Goal: Task Accomplishment & Management: Complete application form

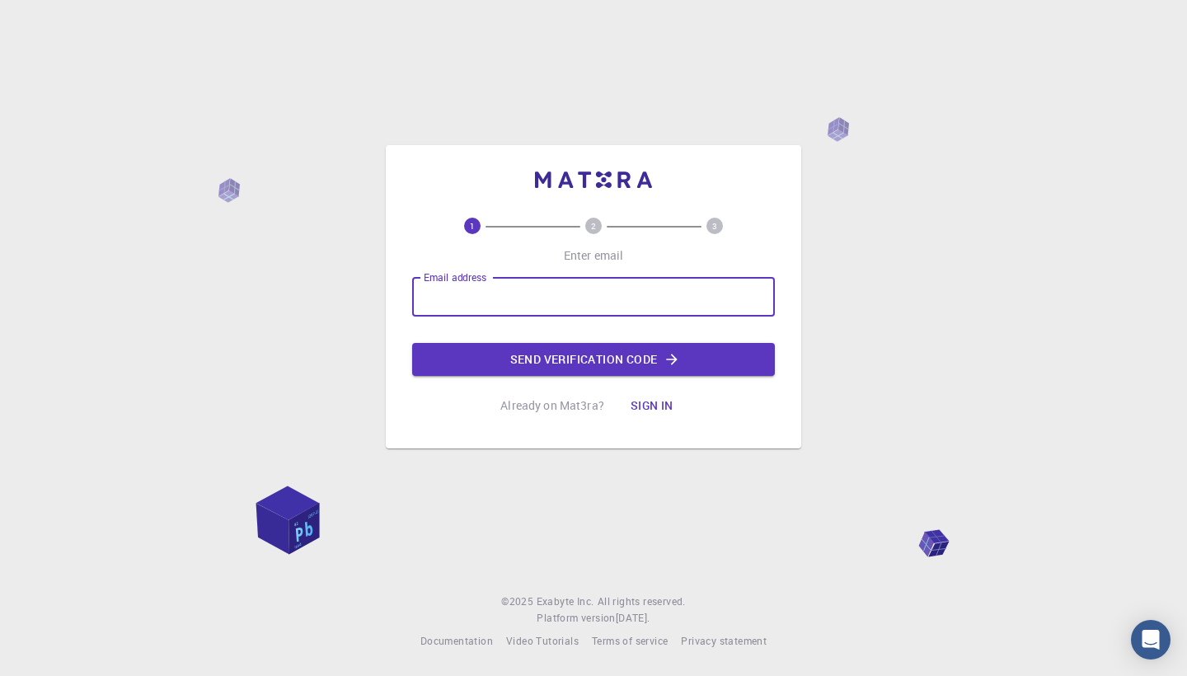
click at [509, 314] on input "Email address" at bounding box center [593, 297] width 363 height 40
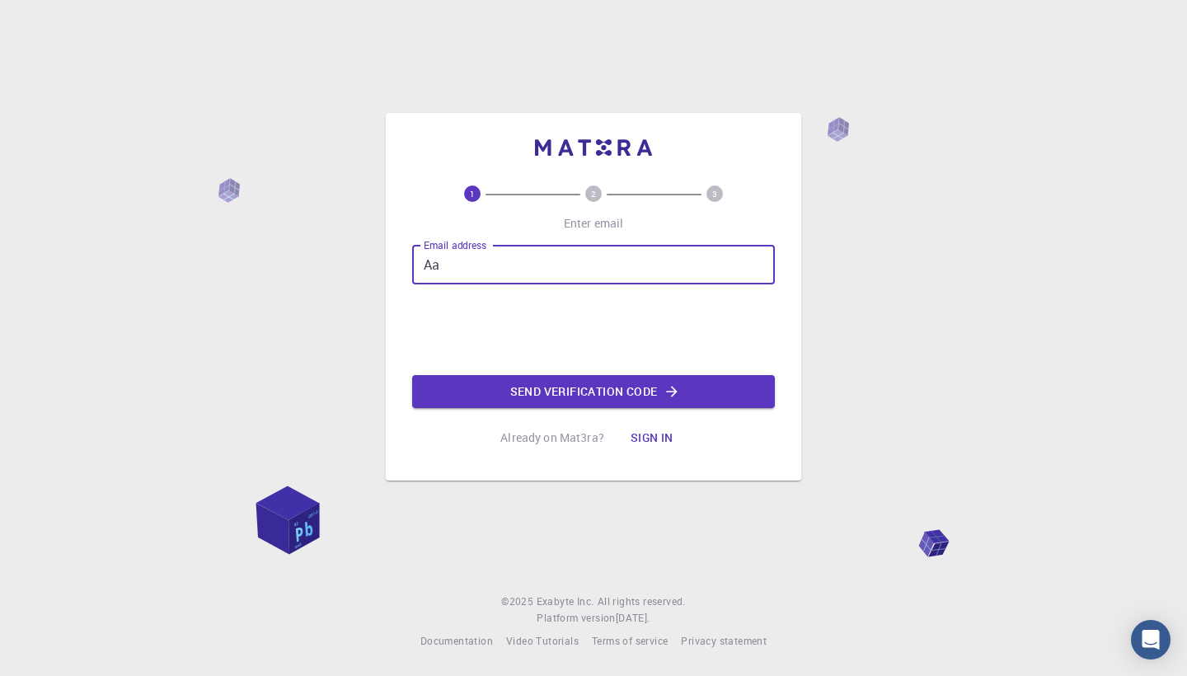
type input "A"
type input "[EMAIL_ADDRESS][DOMAIN_NAME]"
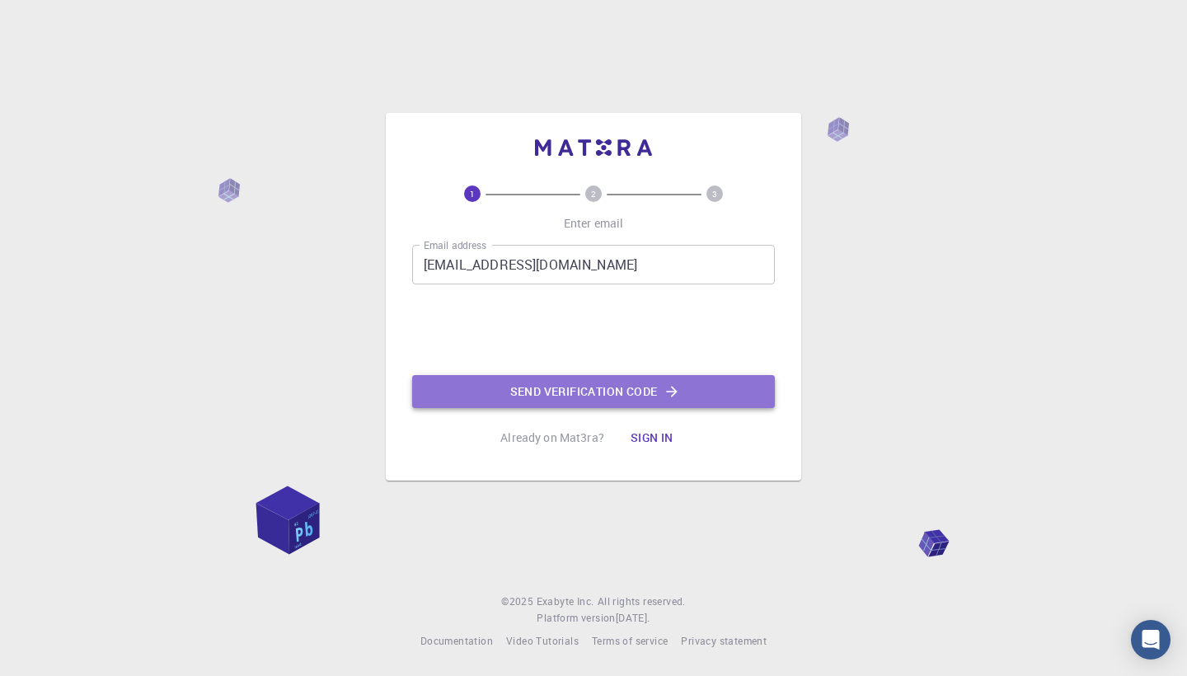
click at [608, 388] on button "Send verification code" at bounding box center [593, 391] width 363 height 33
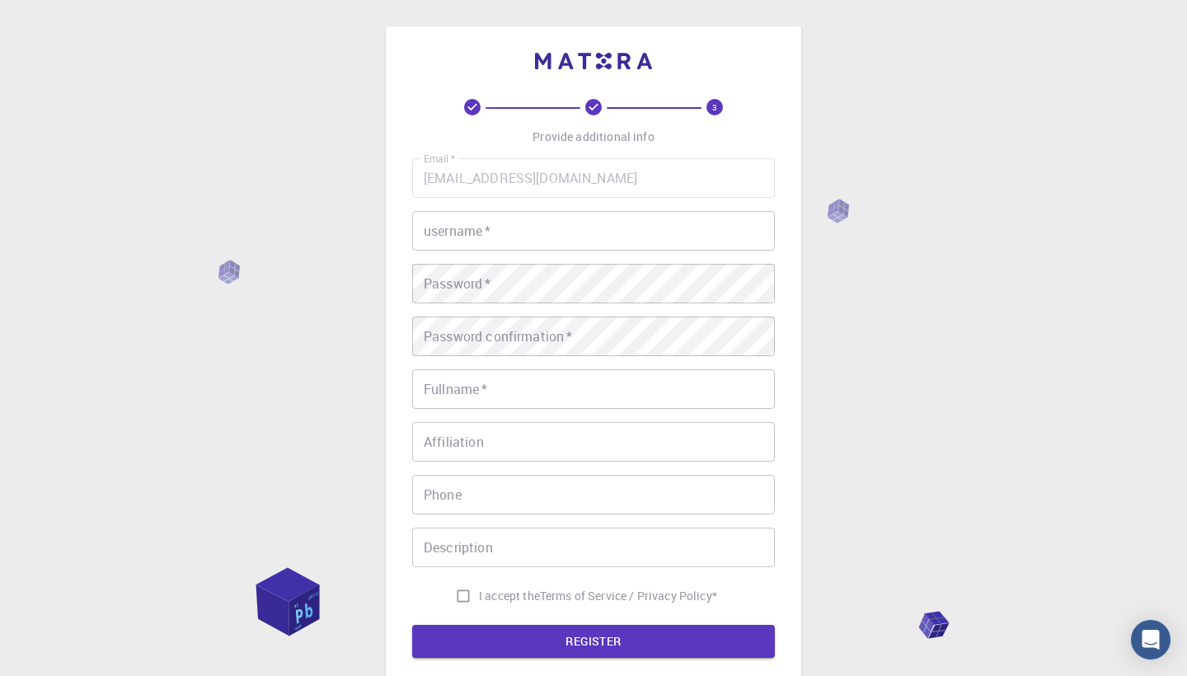
click at [501, 211] on input "username   *" at bounding box center [593, 231] width 363 height 40
type input "ainyqq"
click at [452, 284] on div "Password   * Password   *" at bounding box center [593, 284] width 363 height 40
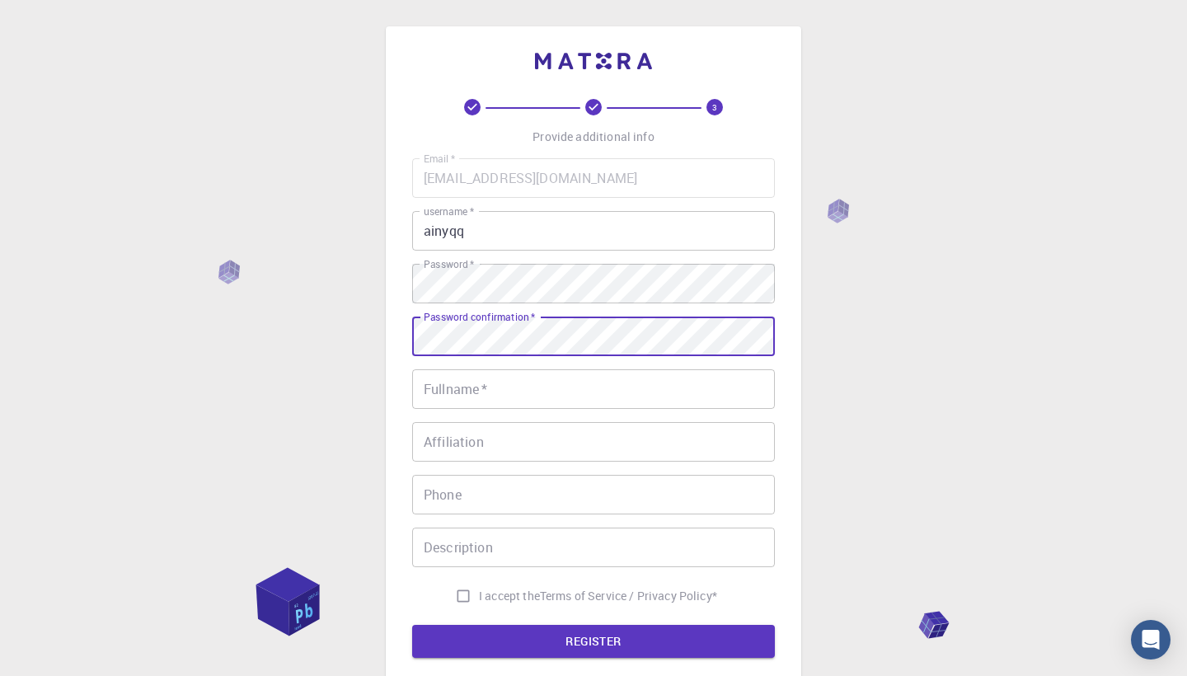
click at [436, 321] on div "Password confirmation   * Password confirmation   *" at bounding box center [593, 337] width 363 height 40
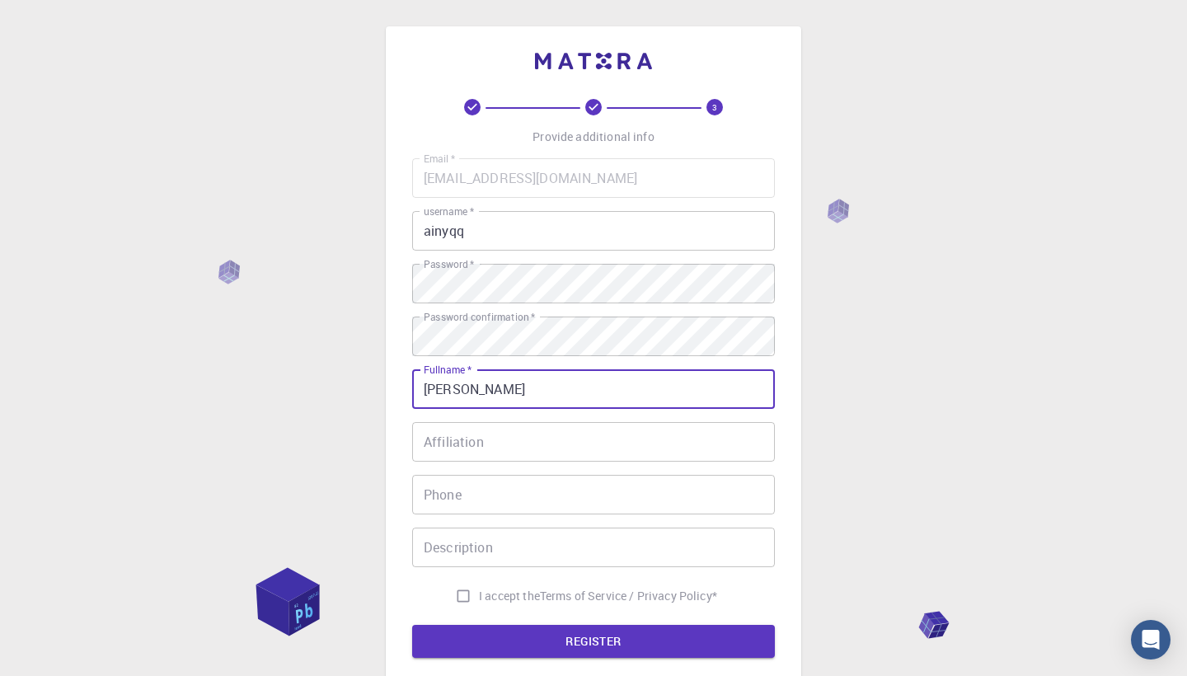
type input "[PERSON_NAME]"
click at [465, 454] on input "Affiliation" at bounding box center [593, 442] width 363 height 40
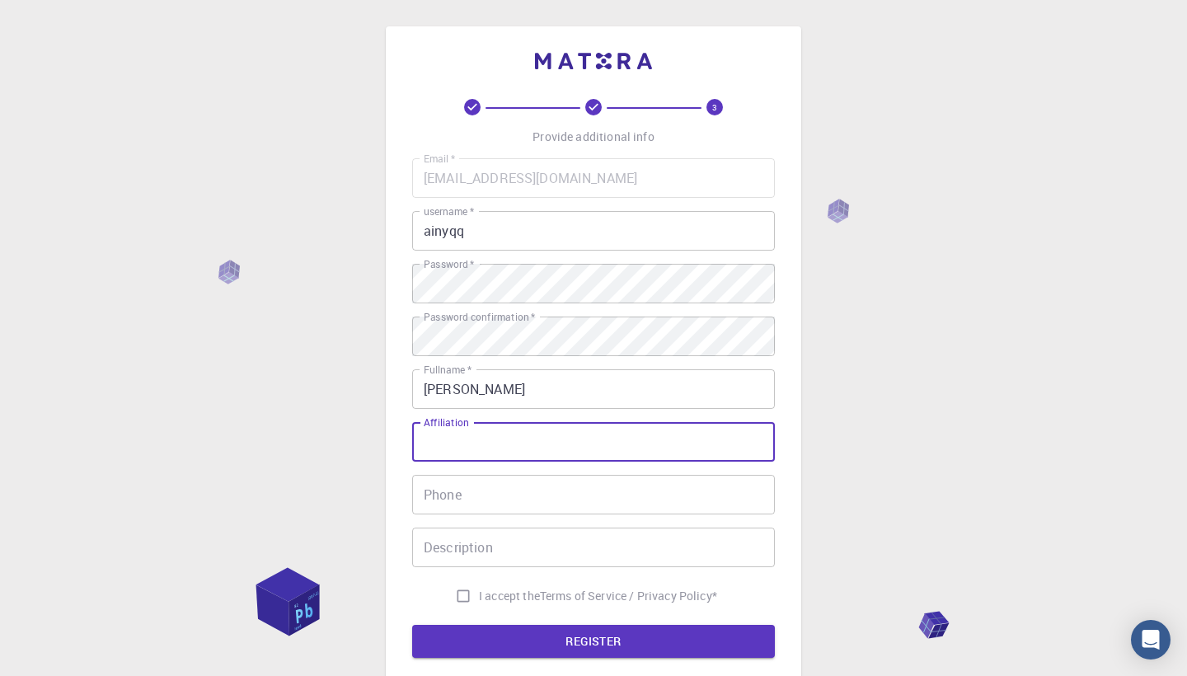
click at [435, 515] on div "Email   * [EMAIL_ADDRESS][DOMAIN_NAME] Email   * username   * ainyqq username  …" at bounding box center [593, 385] width 363 height 454
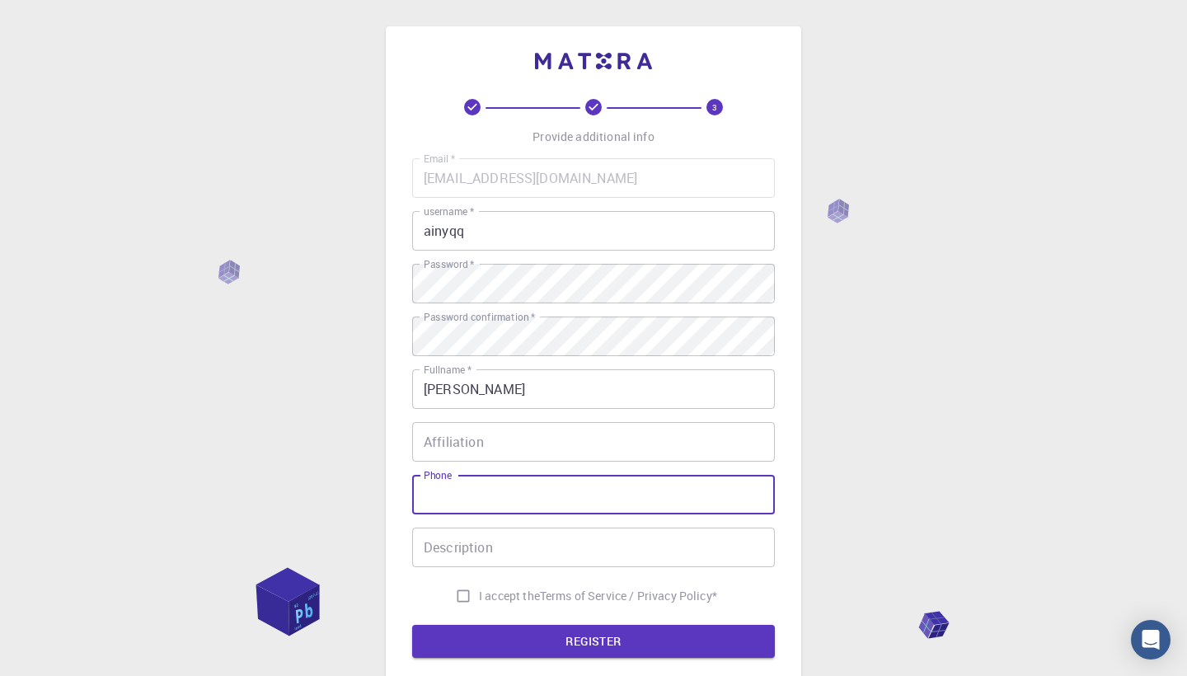
click at [439, 540] on div "Description Description" at bounding box center [593, 548] width 363 height 40
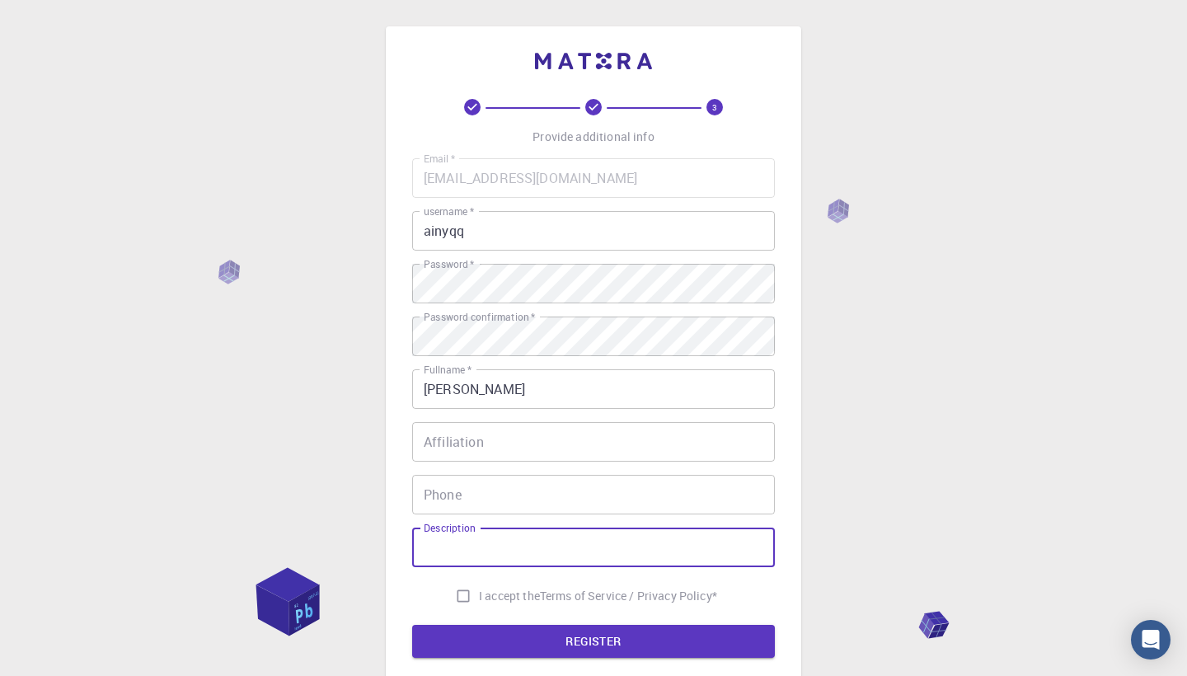
click at [458, 594] on input "I accept the Terms of Service / Privacy Policy *" at bounding box center [463, 595] width 31 height 31
checkbox input "true"
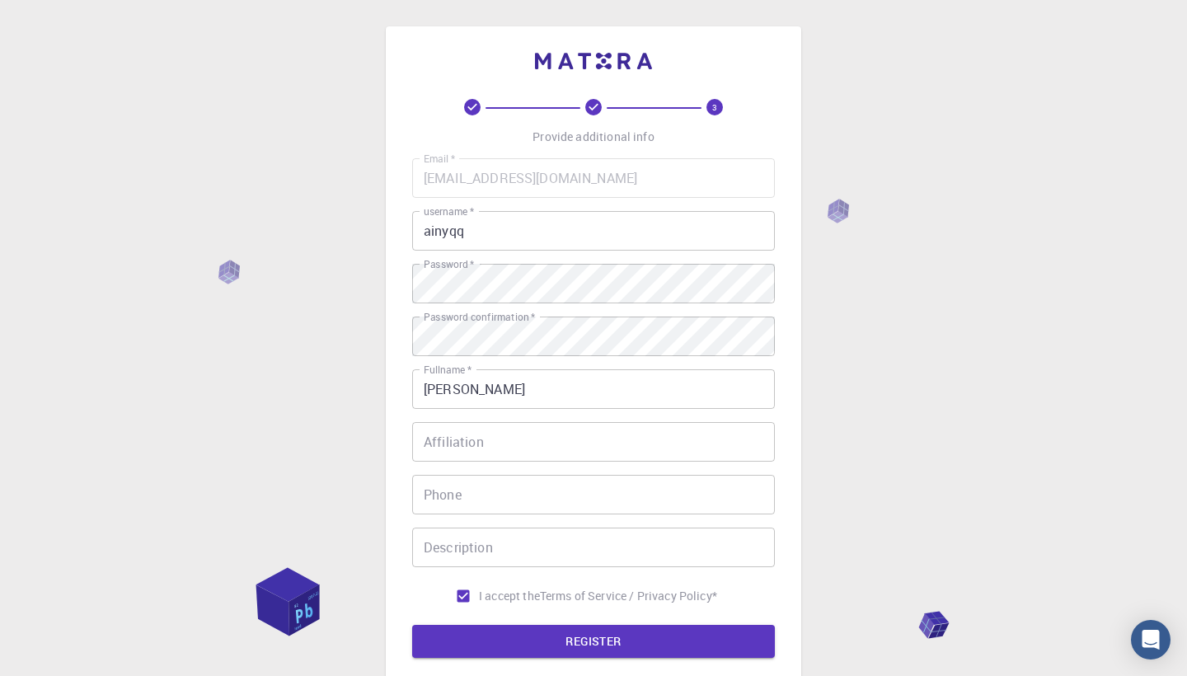
click at [485, 642] on button "REGISTER" at bounding box center [593, 641] width 363 height 33
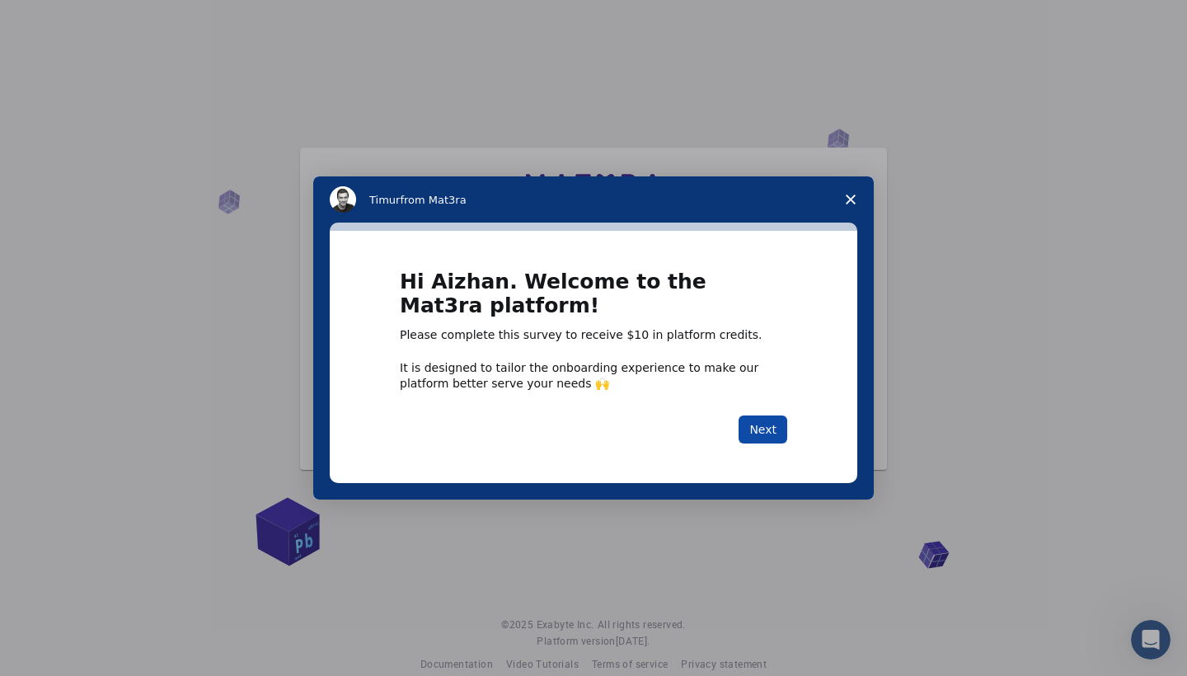
click at [756, 430] on button "Next" at bounding box center [763, 430] width 49 height 28
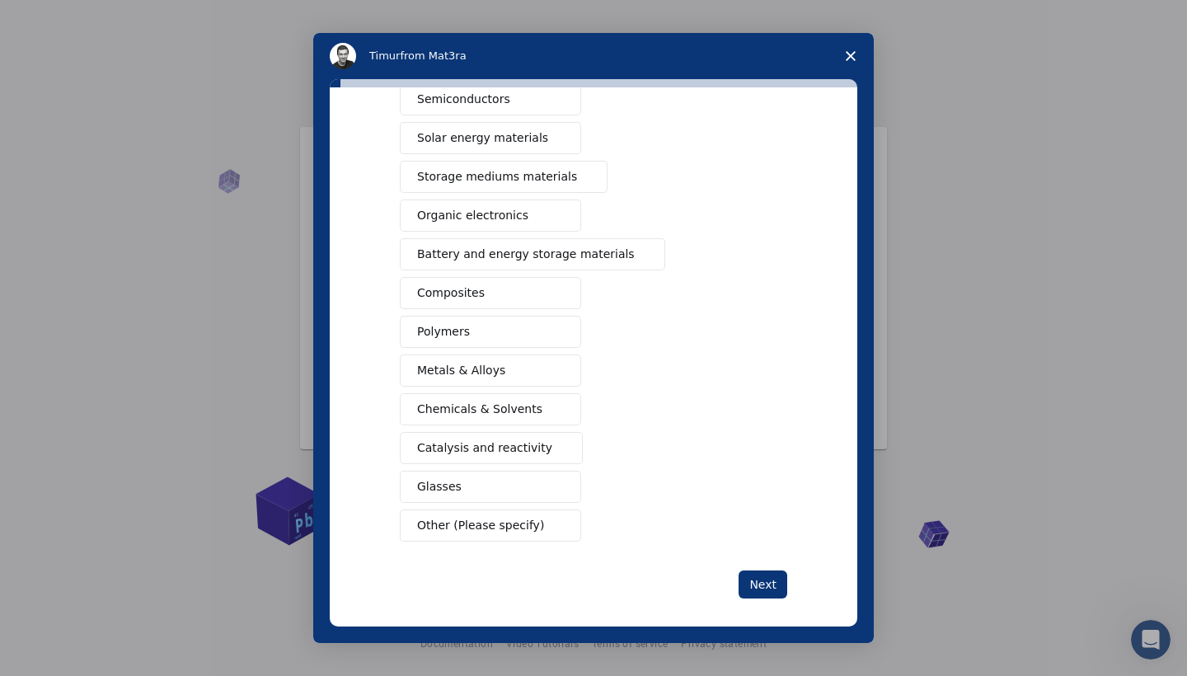
scroll to position [107, 0]
click at [478, 527] on span "Other (Please specify)" at bounding box center [480, 526] width 127 height 17
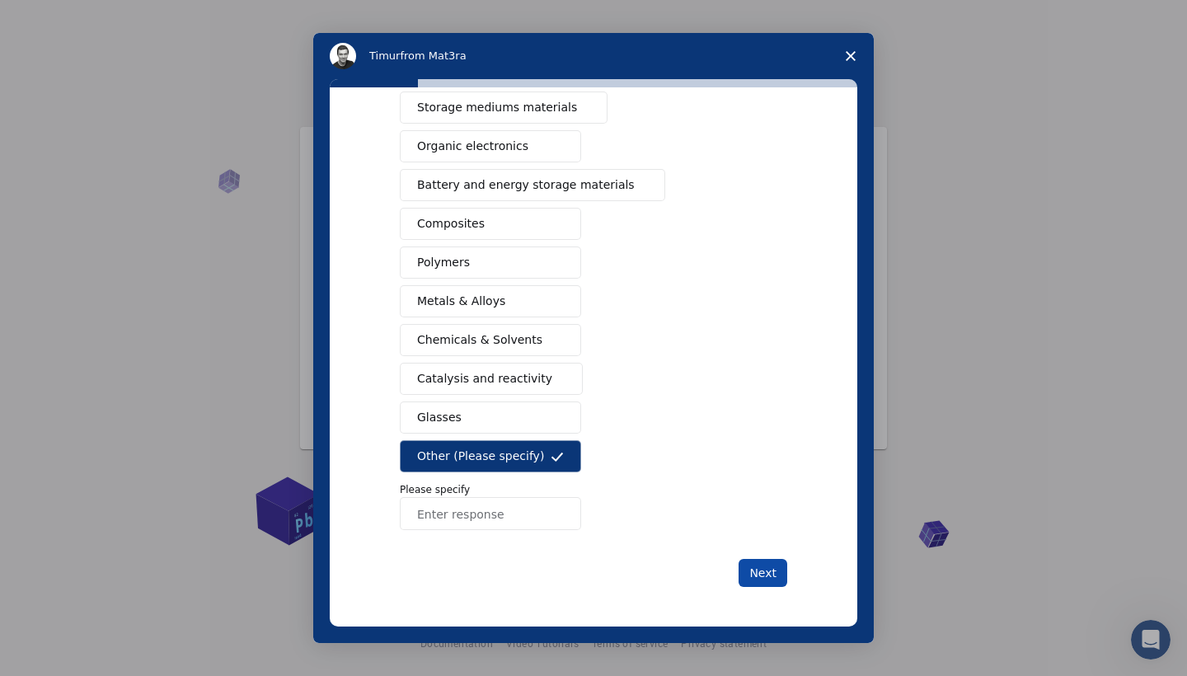
scroll to position [0, 0]
click at [752, 582] on button "Next" at bounding box center [763, 573] width 49 height 28
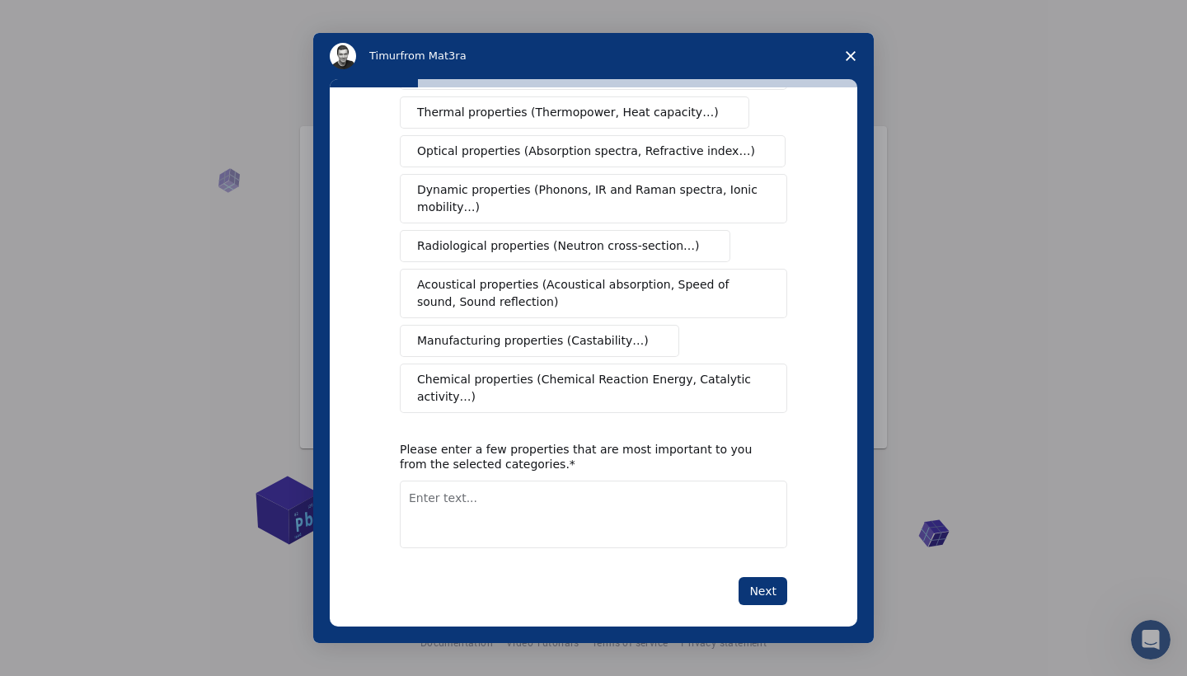
scroll to position [21, 0]
click at [775, 577] on button "Next" at bounding box center [763, 591] width 49 height 28
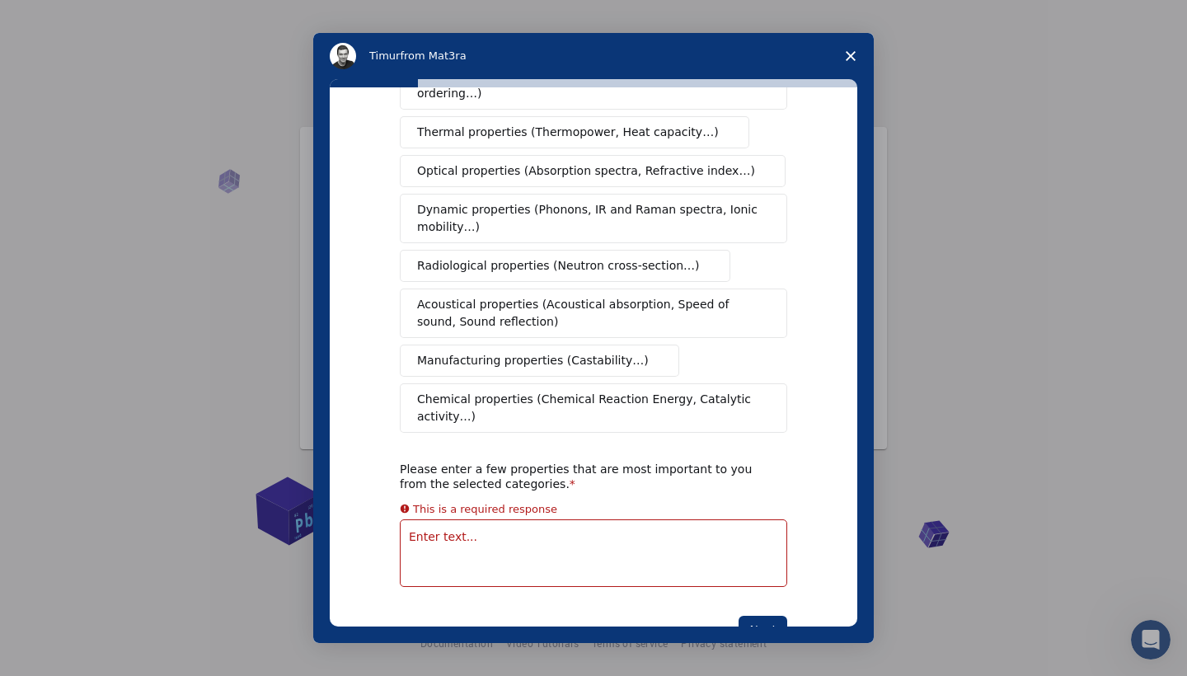
scroll to position [40, 0]
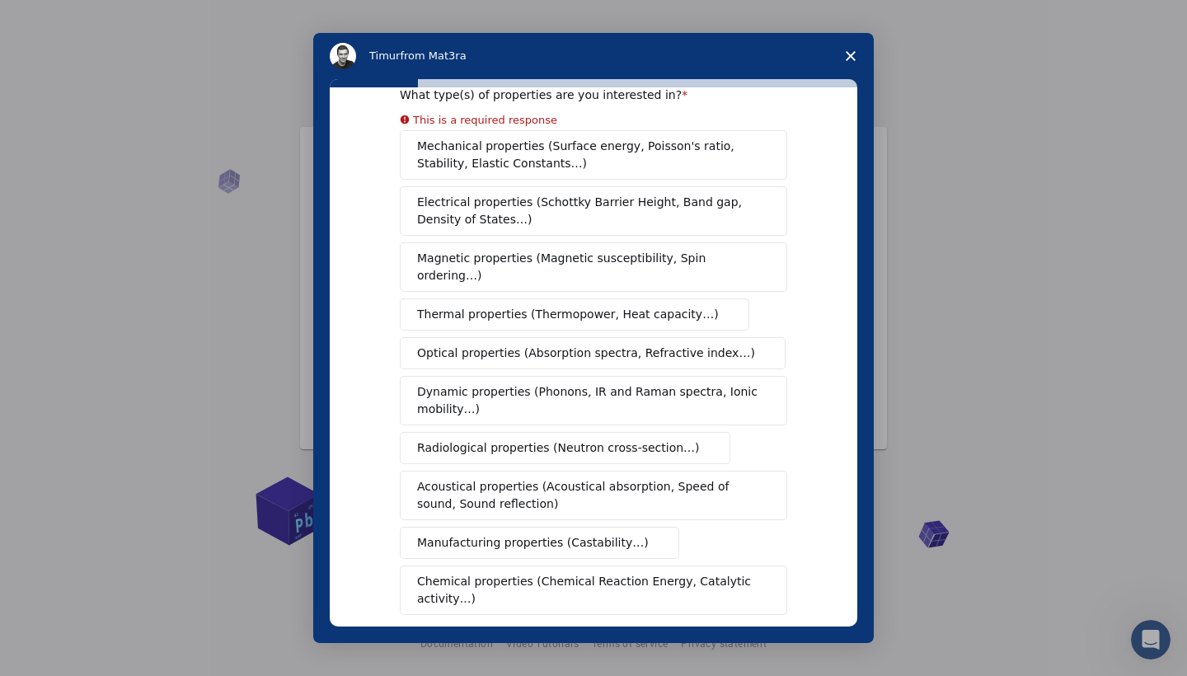
click at [577, 152] on span "Mechanical properties (Surface energy, Poisson's ratio, Stability, Elastic Cons…" at bounding box center [589, 155] width 344 height 35
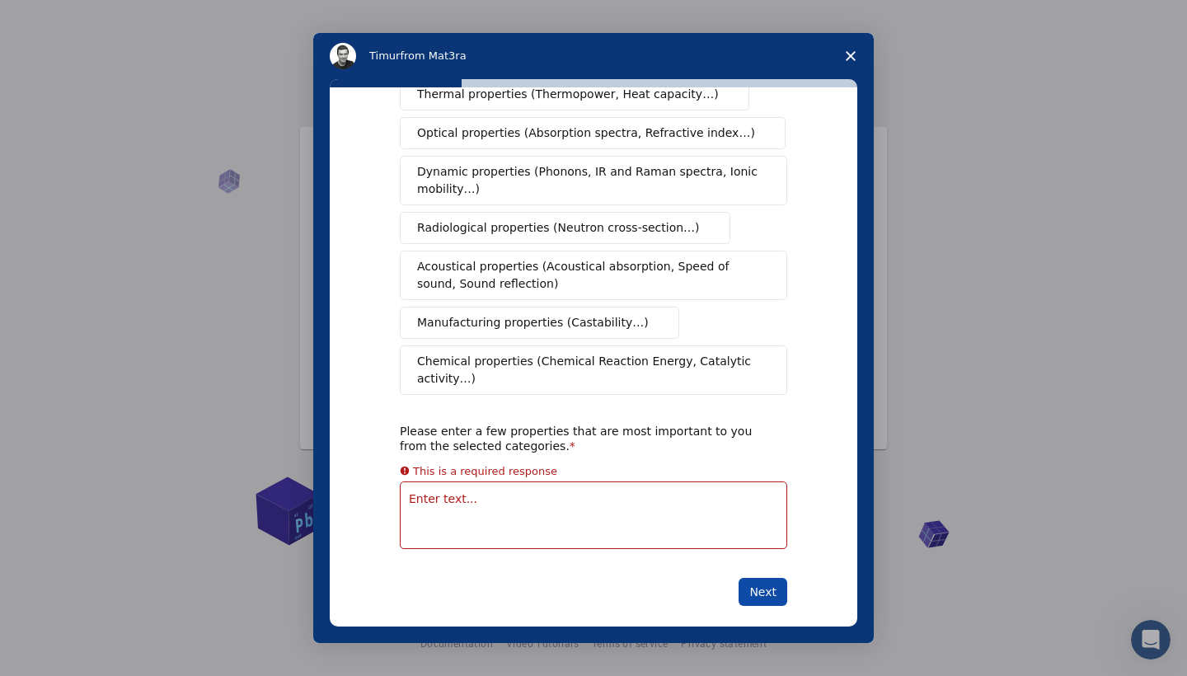
click at [772, 578] on button "Next" at bounding box center [763, 592] width 49 height 28
click at [769, 577] on button "Next" at bounding box center [763, 591] width 49 height 28
click at [750, 577] on button "Next" at bounding box center [763, 591] width 49 height 28
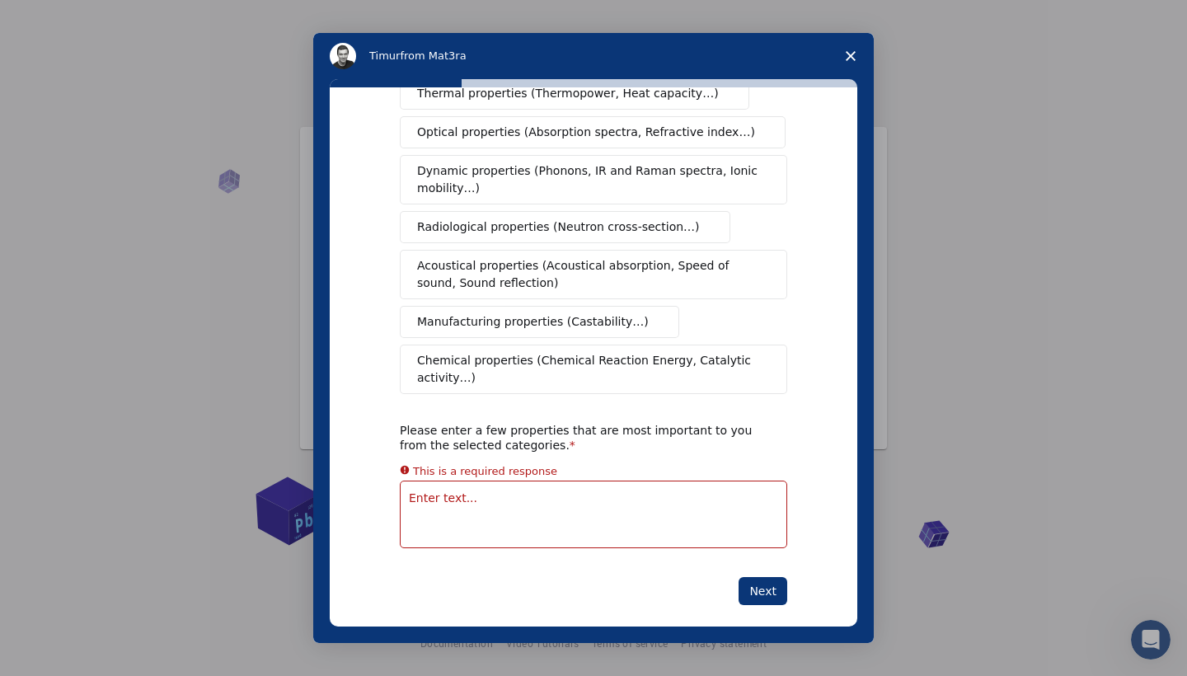
scroll to position [222, 0]
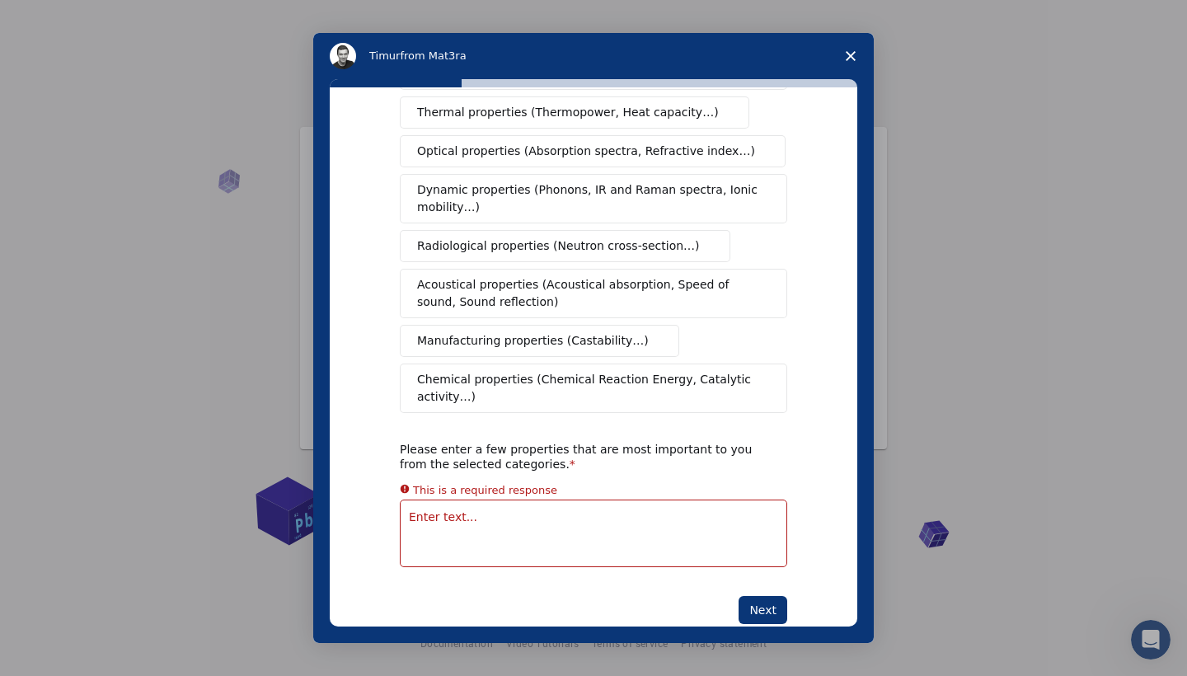
click at [669, 500] on textarea "Enter text..." at bounding box center [594, 534] width 388 height 68
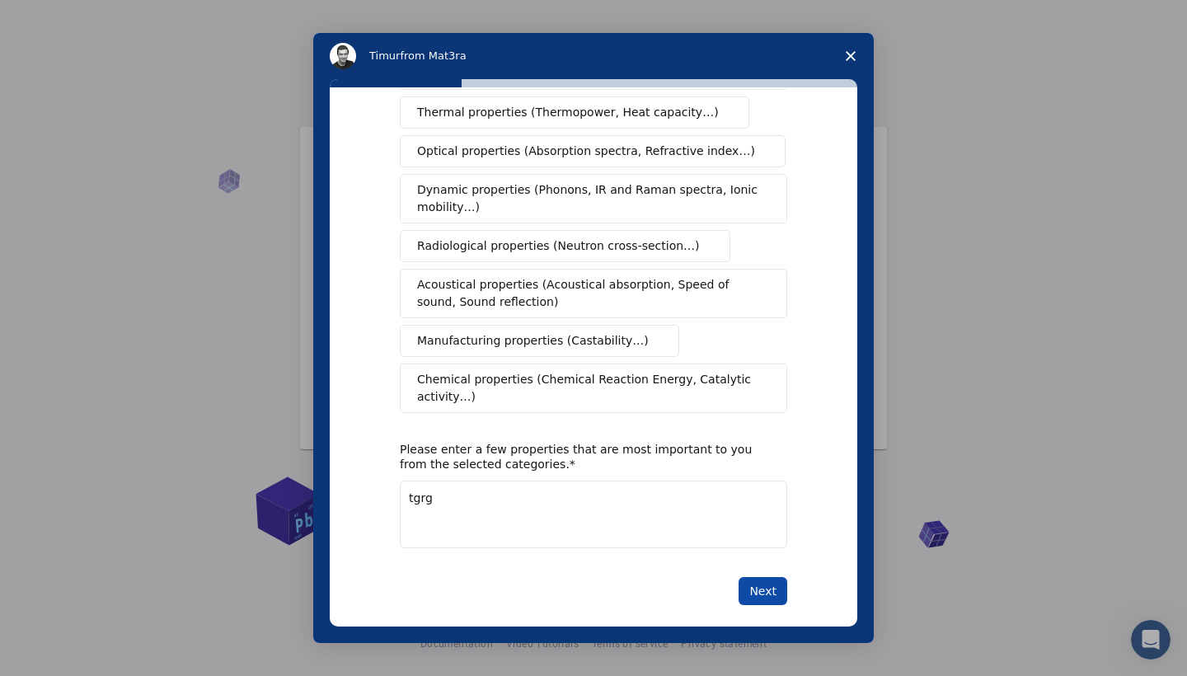
type textarea "tgrg"
click at [751, 577] on button "Next" at bounding box center [763, 591] width 49 height 28
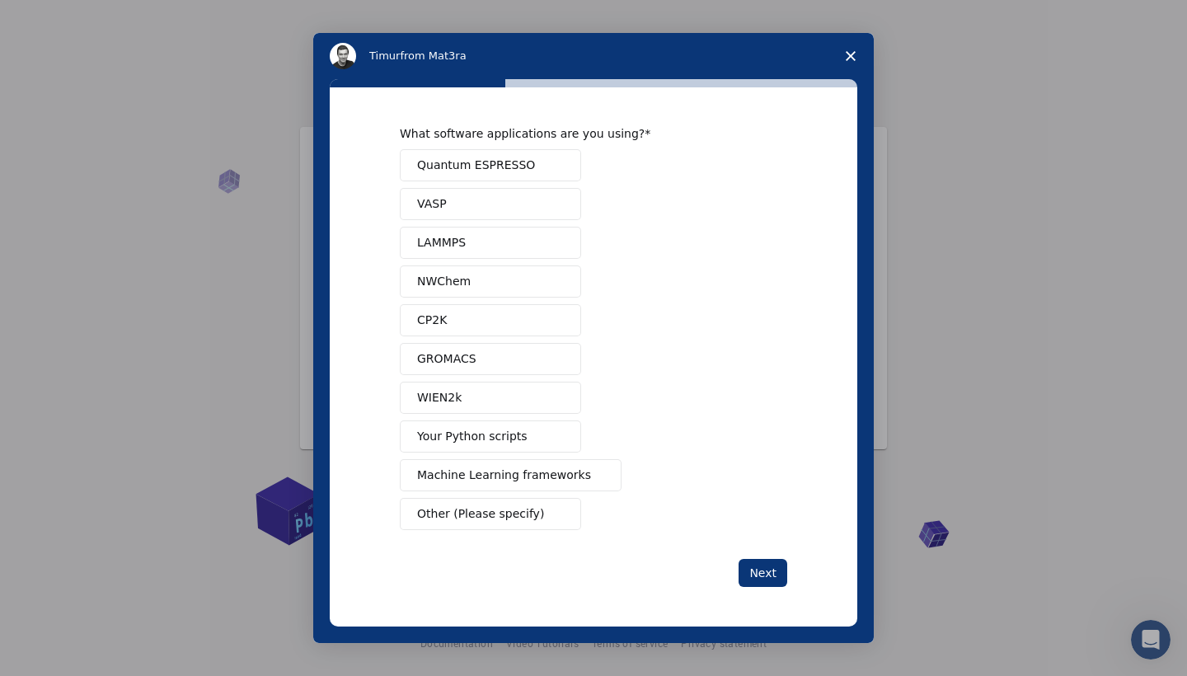
click at [520, 239] on button "LAMMPS" at bounding box center [490, 243] width 181 height 32
click at [737, 560] on div "Next" at bounding box center [594, 573] width 388 height 28
click at [543, 449] on button "Your Python scripts" at bounding box center [490, 437] width 181 height 32
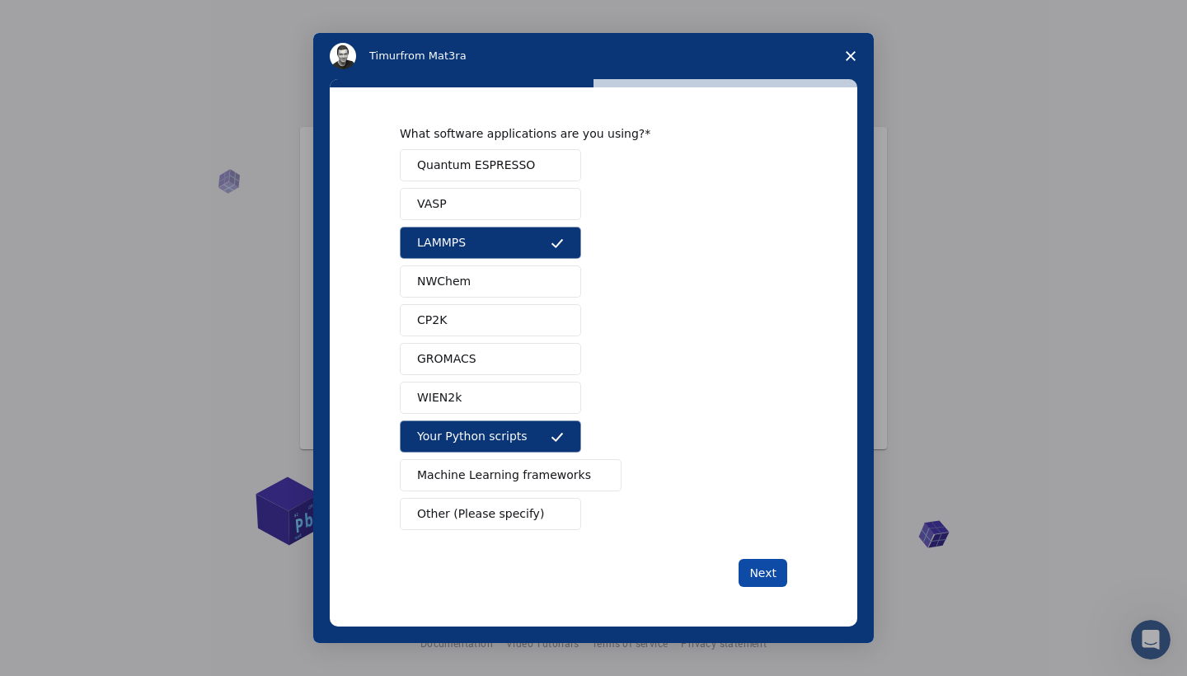
click at [740, 565] on button "Next" at bounding box center [763, 573] width 49 height 28
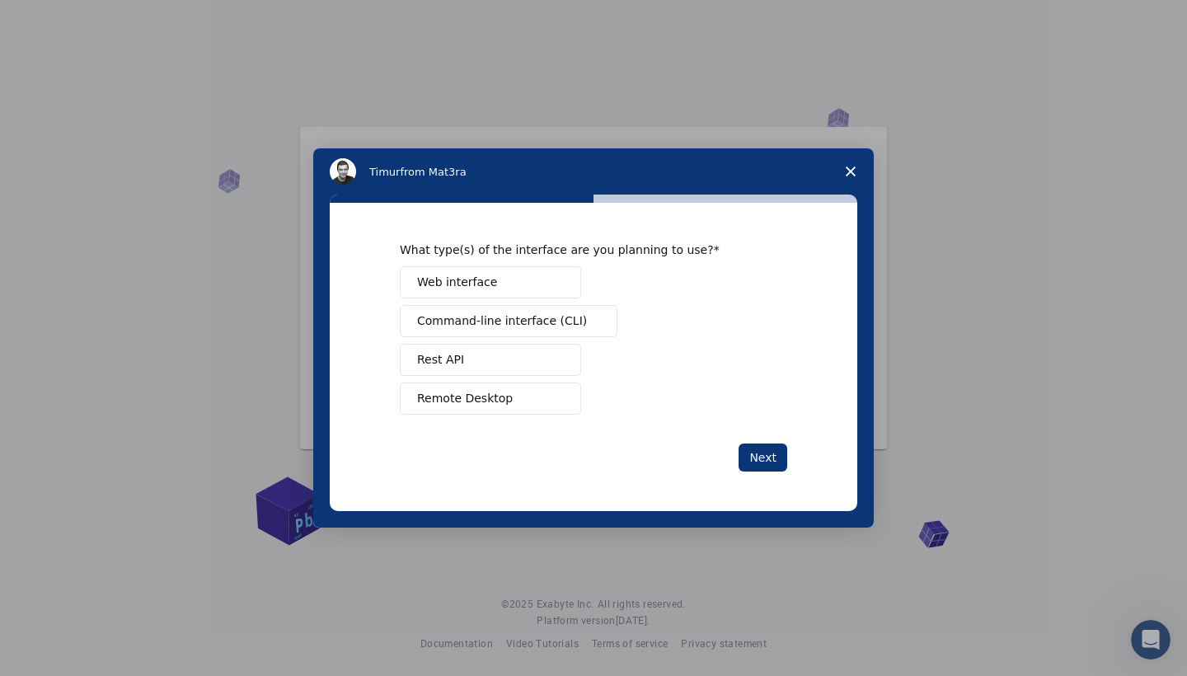
click at [755, 572] on div "Intercom messenger" at bounding box center [593, 338] width 1187 height 676
click at [536, 391] on button "Remote Desktop" at bounding box center [490, 399] width 181 height 32
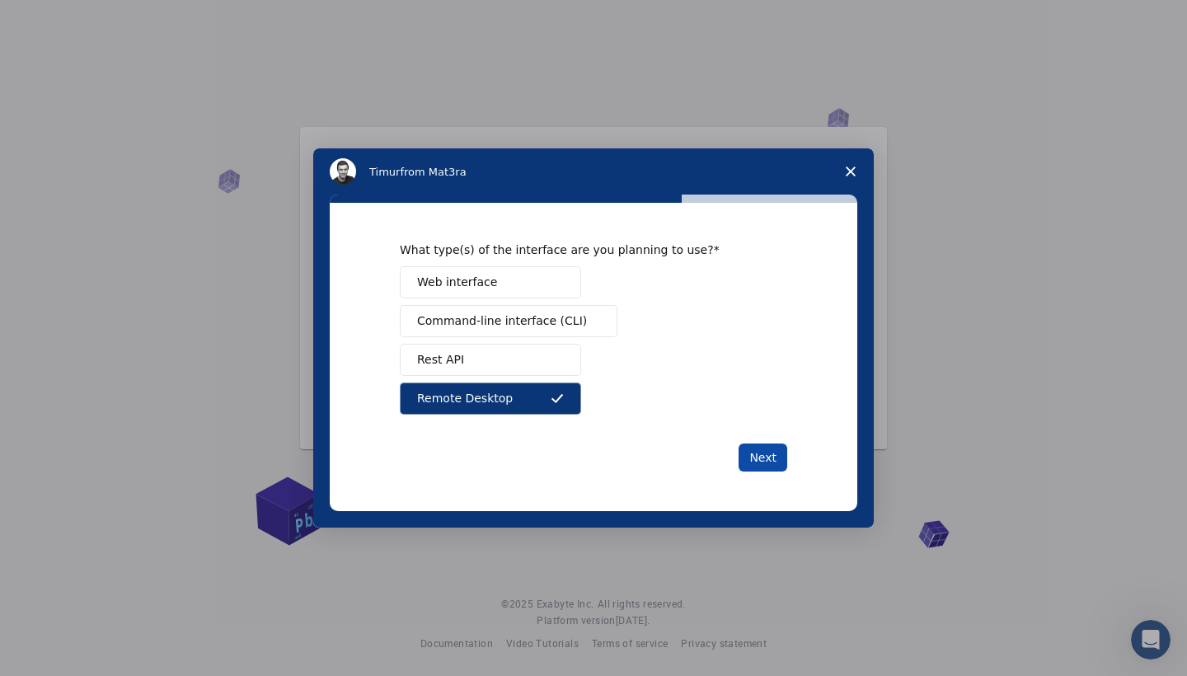
click at [757, 459] on button "Next" at bounding box center [763, 458] width 49 height 28
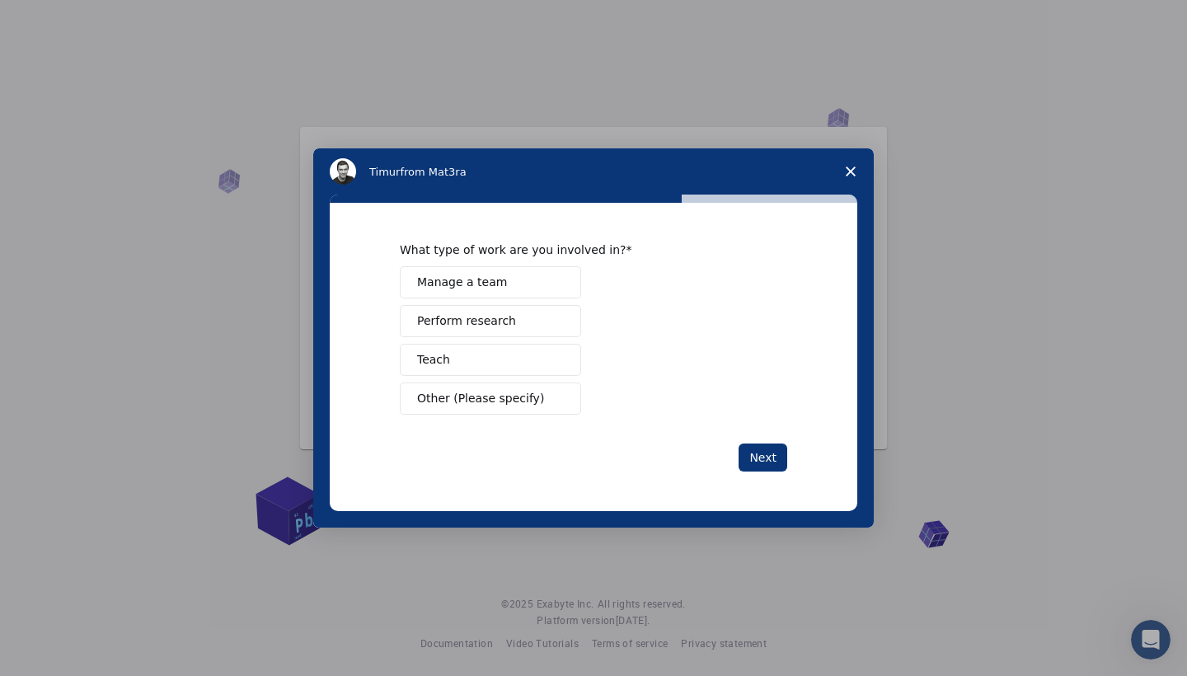
click at [512, 341] on div "Manage a team Perform research Teach Other (Please specify)" at bounding box center [594, 340] width 388 height 148
click at [517, 329] on button "Perform research" at bounding box center [490, 321] width 181 height 32
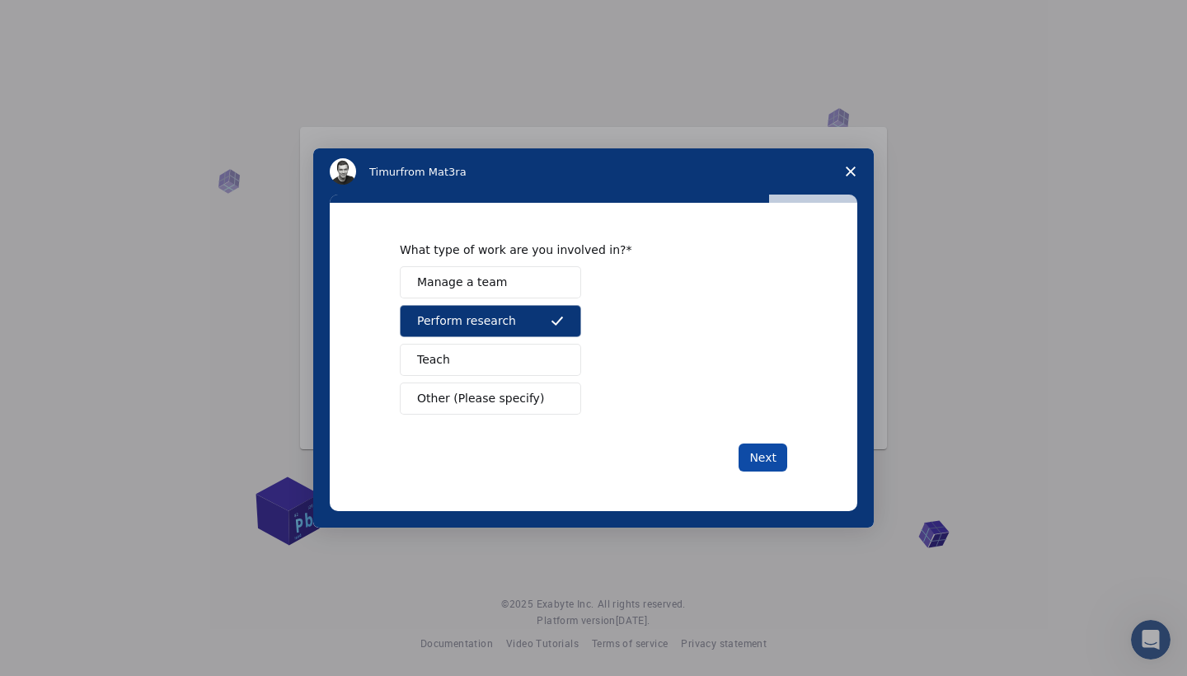
click at [759, 460] on button "Next" at bounding box center [763, 458] width 49 height 28
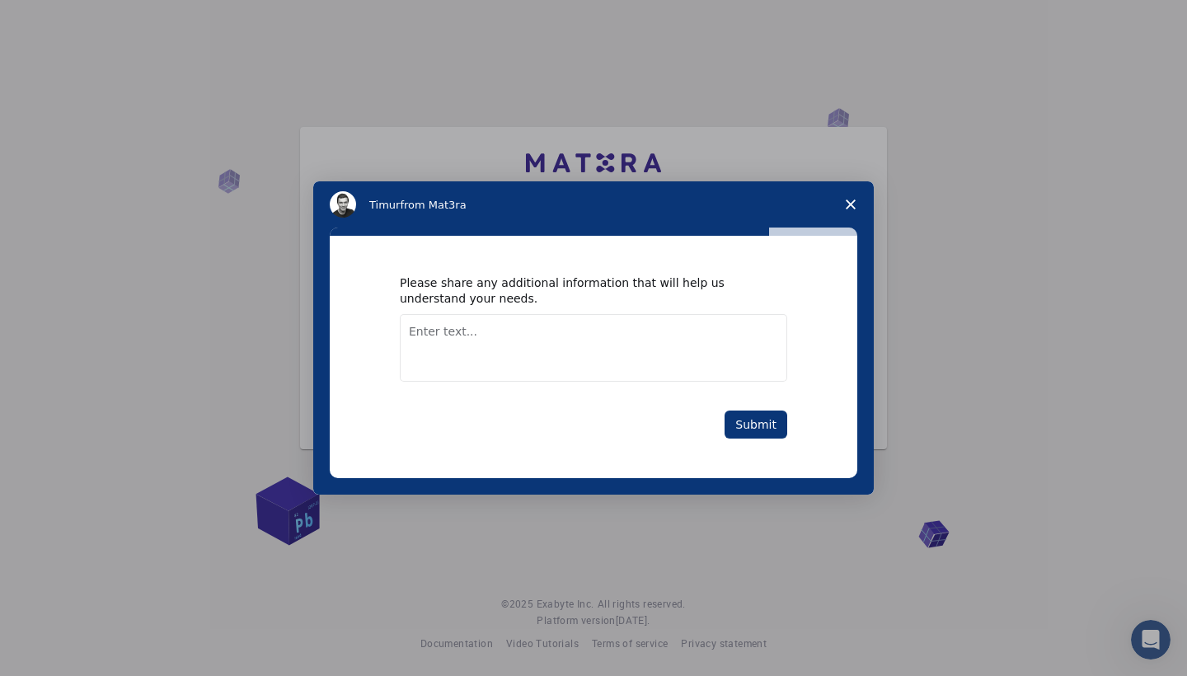
click at [657, 374] on textarea "Enter text..." at bounding box center [594, 348] width 388 height 68
click at [766, 419] on button "Submit" at bounding box center [756, 425] width 63 height 28
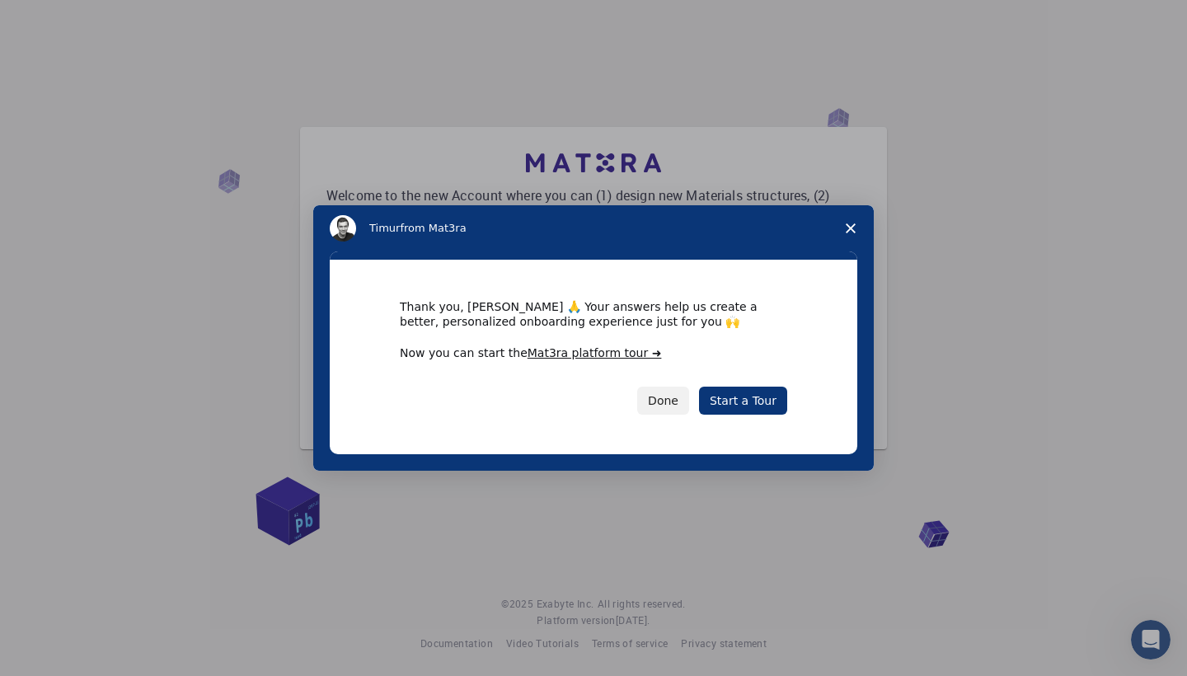
click at [766, 419] on div "Thank you, [PERSON_NAME] 🙏 Your answers help us create a better, personalized o…" at bounding box center [594, 357] width 528 height 195
click at [760, 402] on link "Start a Tour" at bounding box center [743, 401] width 88 height 28
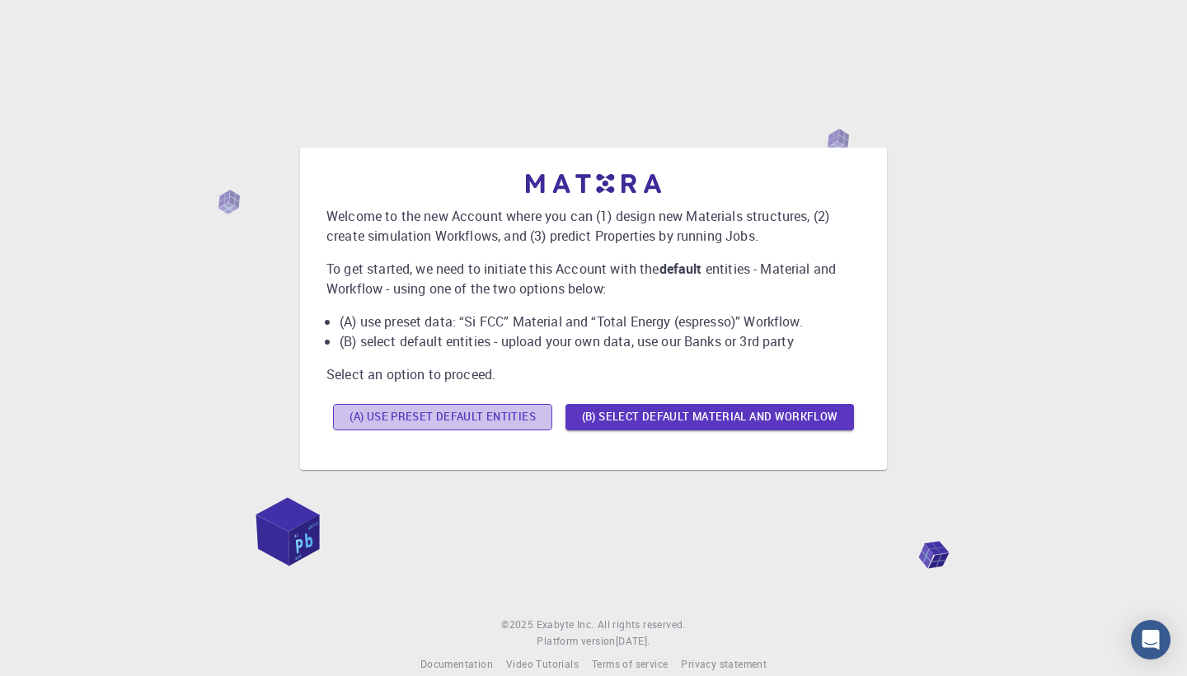
click at [520, 421] on button "(A) Use preset default entities" at bounding box center [442, 417] width 219 height 26
